Goal: Check status: Check status

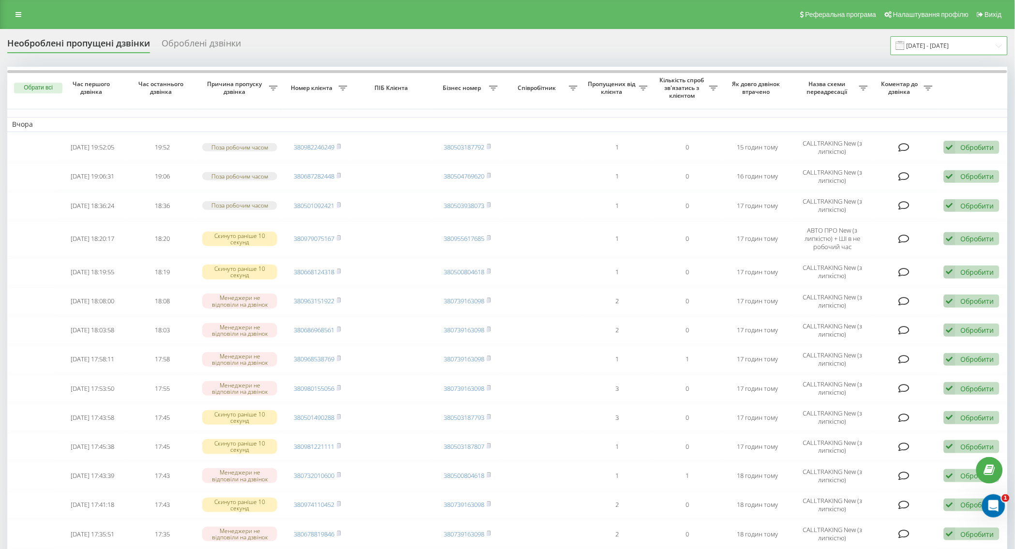
click at [931, 45] on input "19.08.2025 - 19.09.2025" at bounding box center [949, 45] width 117 height 19
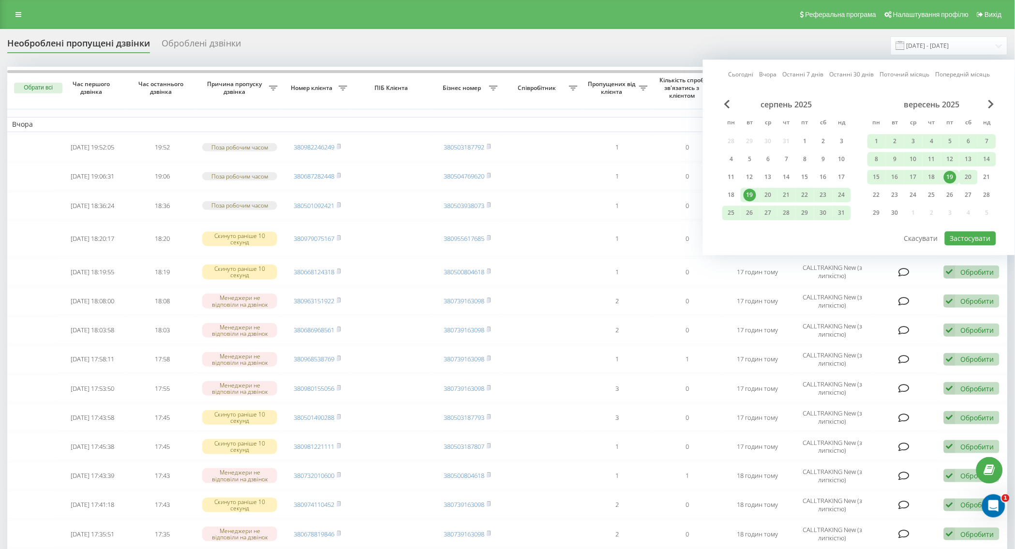
click at [968, 178] on div "20" at bounding box center [968, 177] width 13 height 13
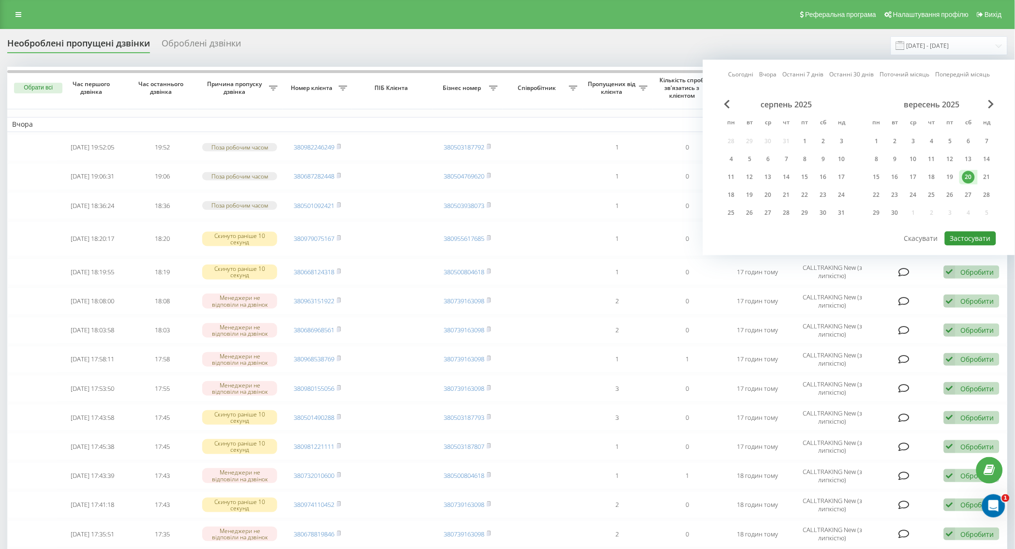
click at [964, 236] on button "Застосувати" at bounding box center [970, 238] width 51 height 14
type input "[DATE] - [DATE]"
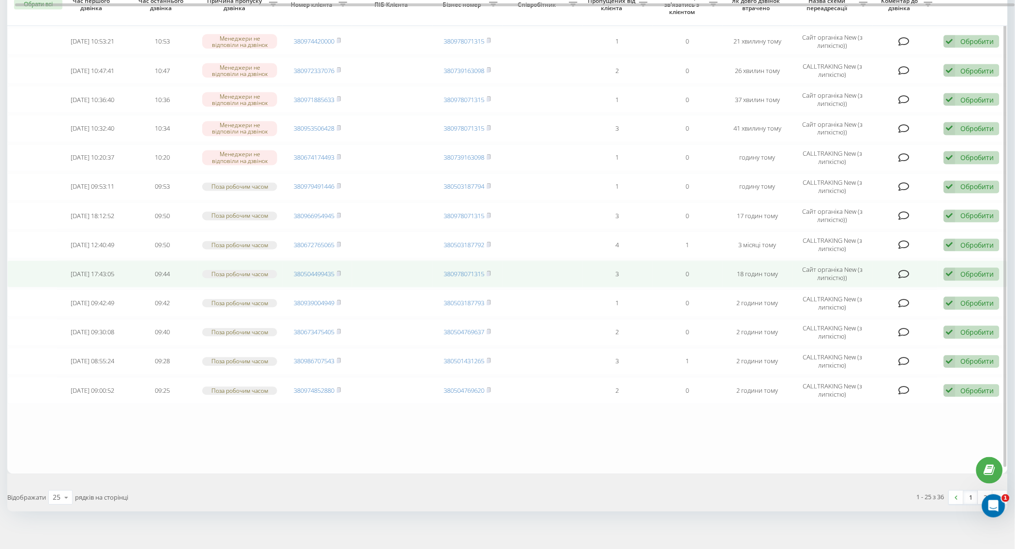
scroll to position [466, 0]
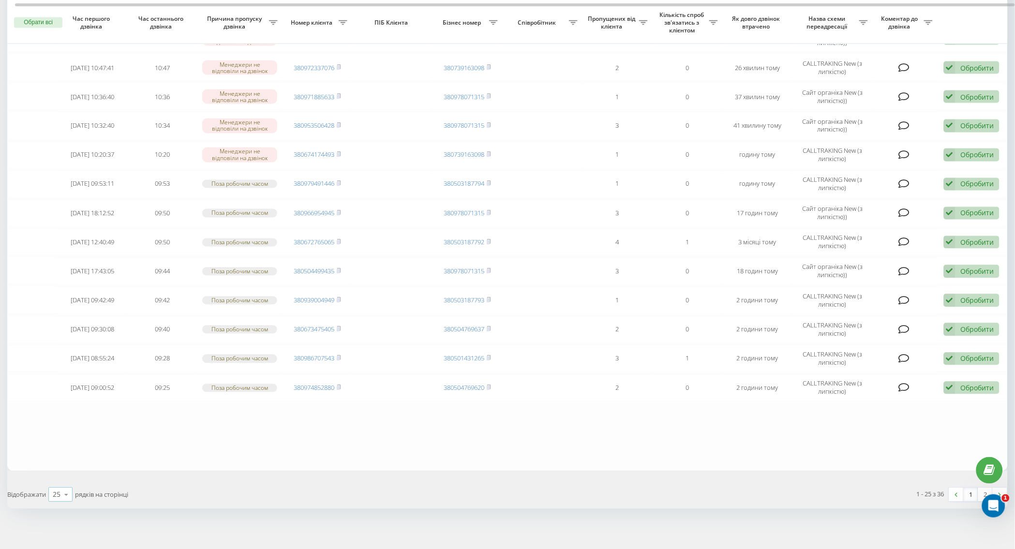
click at [53, 488] on div "25 10 25 50 100" at bounding box center [60, 495] width 24 height 15
click at [53, 465] on span "50" at bounding box center [57, 466] width 8 height 9
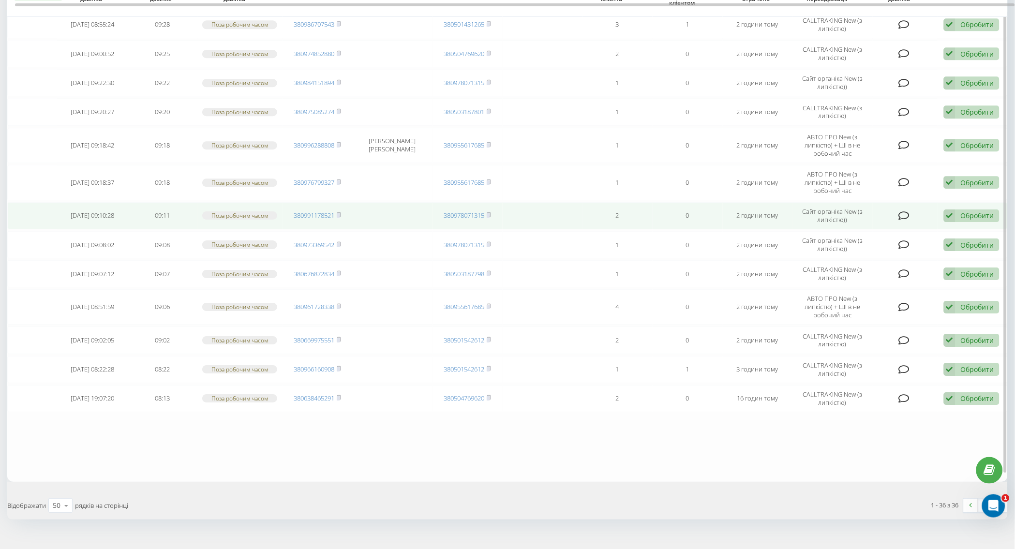
scroll to position [806, 0]
